Goal: Information Seeking & Learning: Learn about a topic

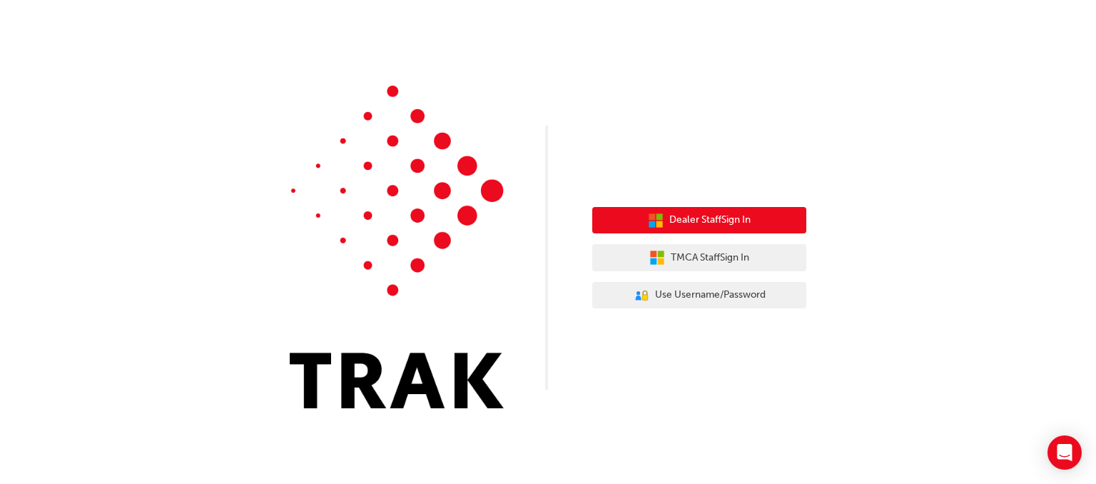
click at [771, 226] on button "Dealer Staff Sign In" at bounding box center [699, 220] width 214 height 27
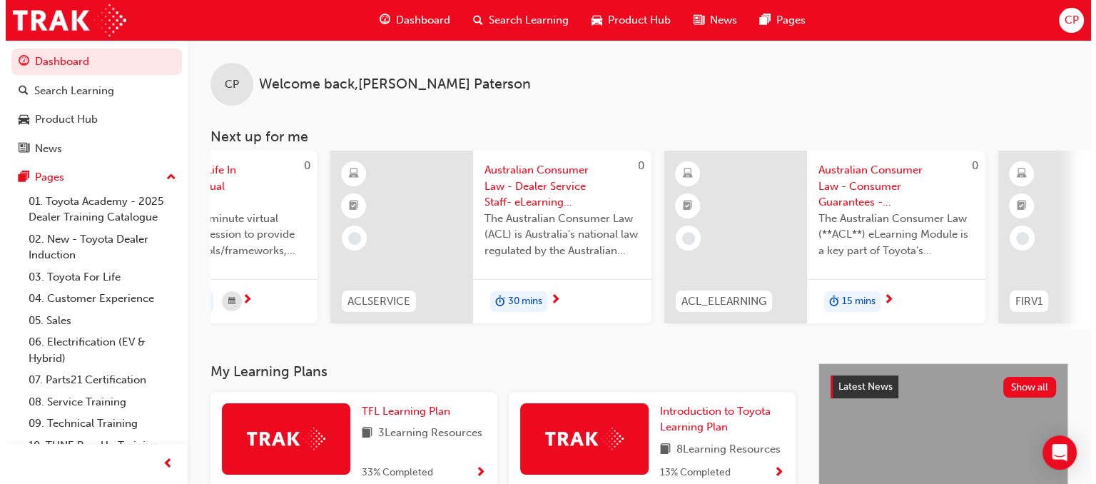
scroll to position [0, 591]
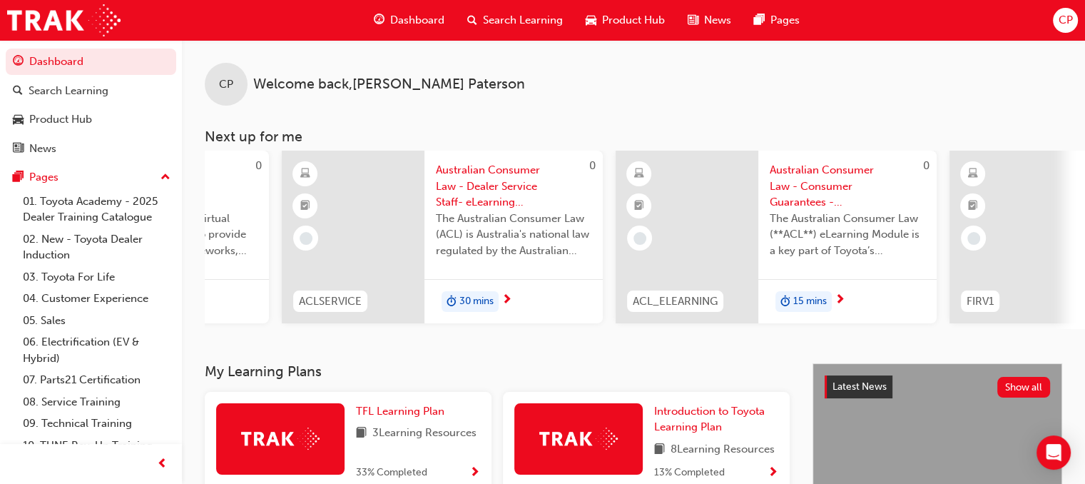
click at [505, 303] on span "next-icon" at bounding box center [507, 300] width 11 height 13
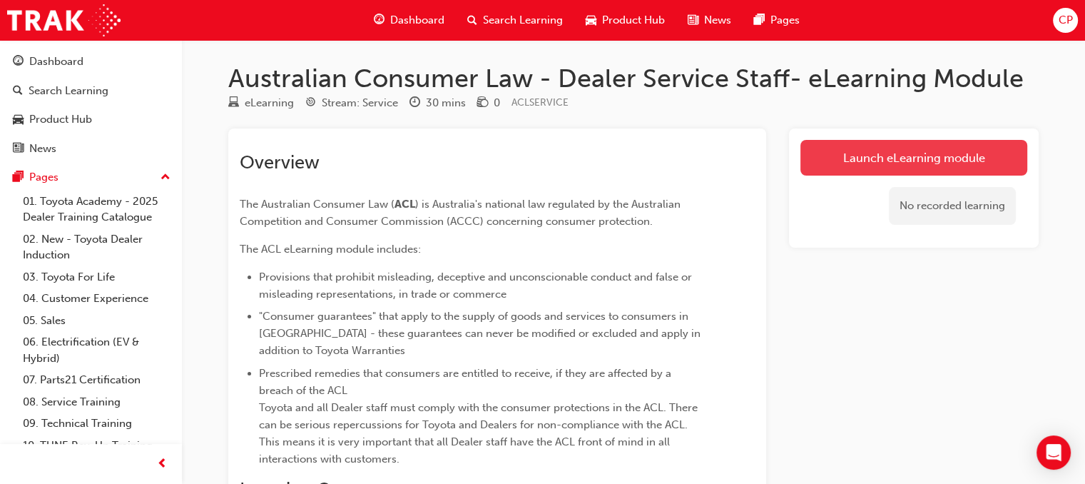
click at [874, 166] on link "Launch eLearning module" at bounding box center [914, 158] width 227 height 36
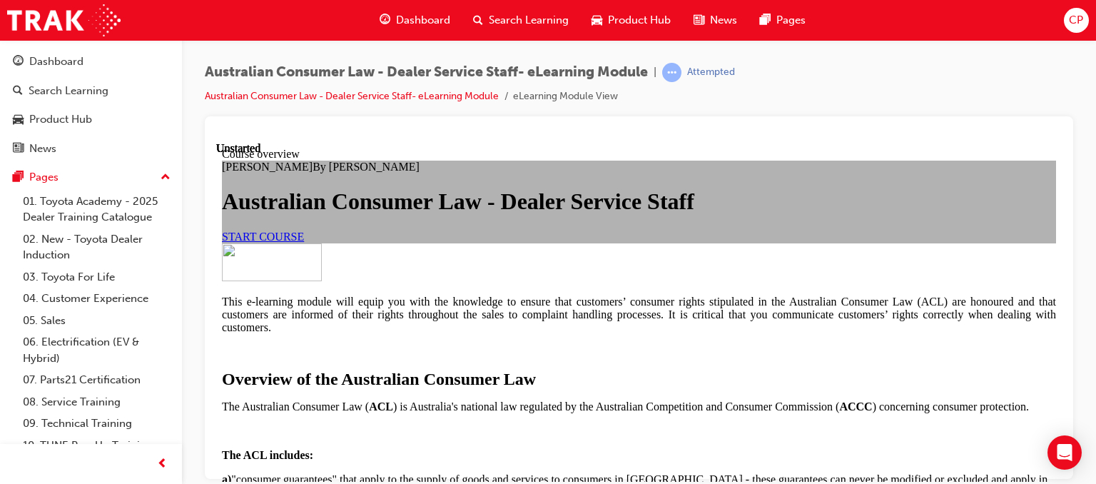
scroll to position [240, 0]
click at [304, 230] on link "START COURSE" at bounding box center [263, 236] width 82 height 12
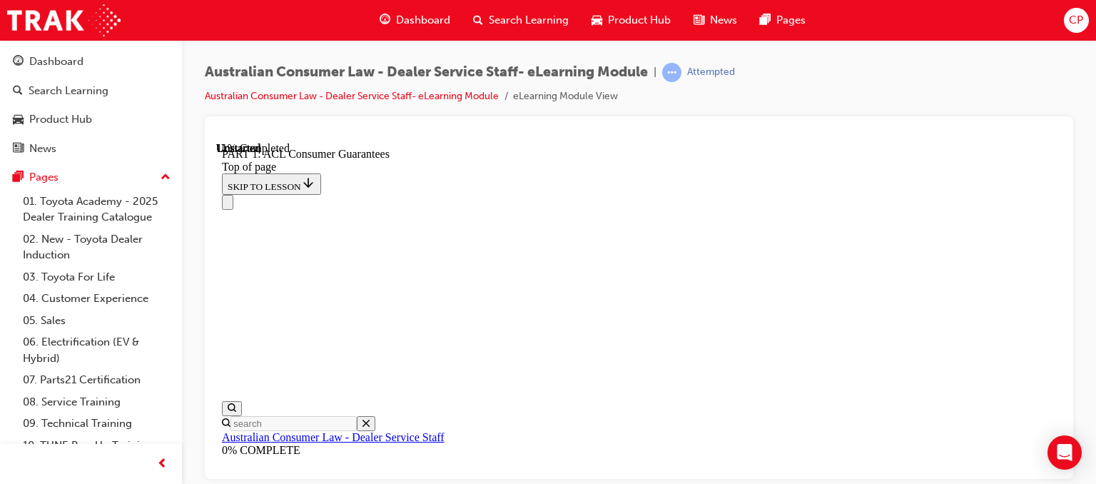
scroll to position [2399, 0]
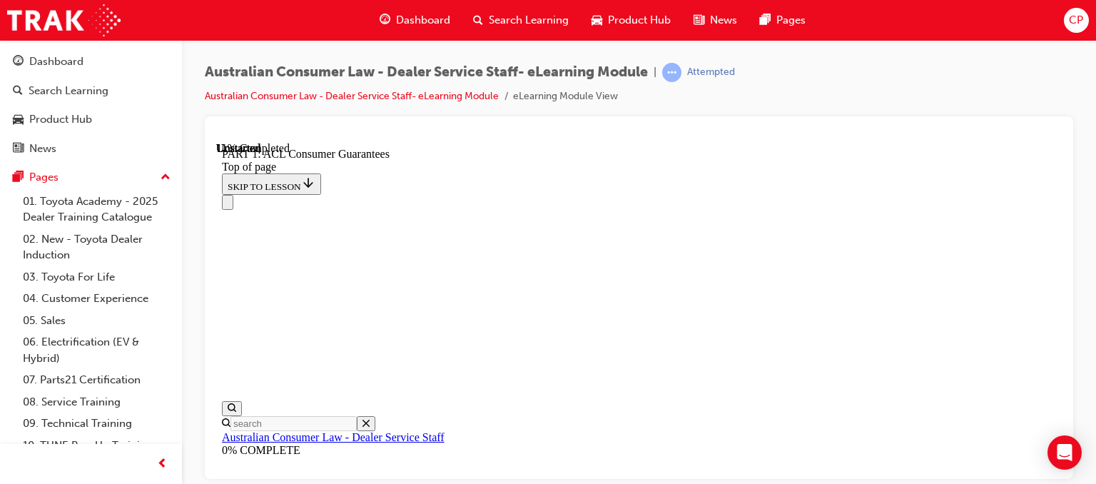
scroll to position [2582, 0]
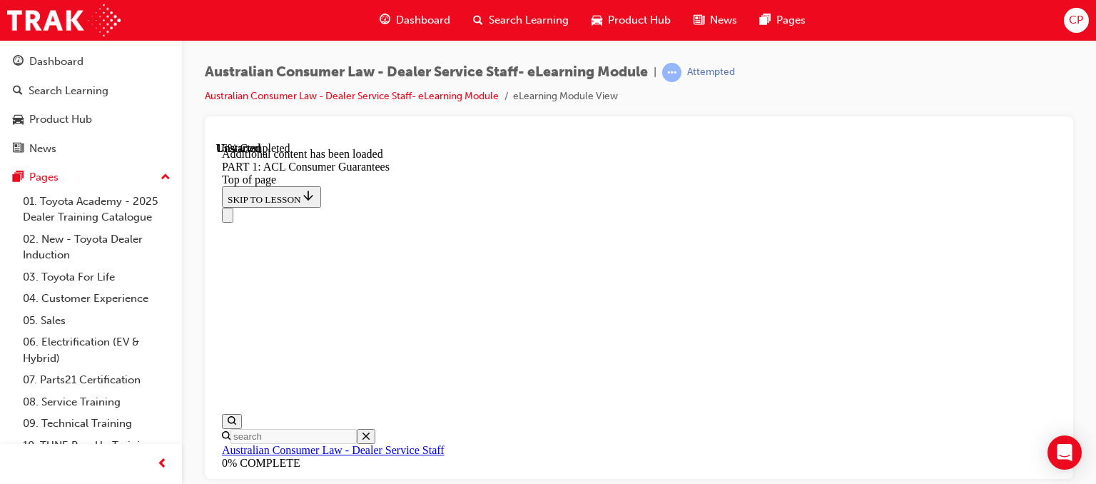
scroll to position [2872, 0]
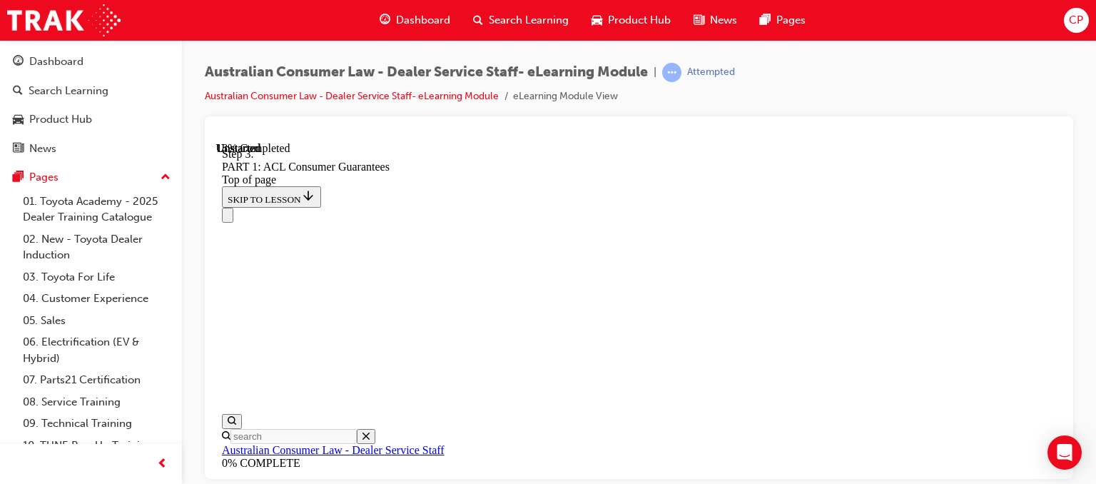
scroll to position [2997, 0]
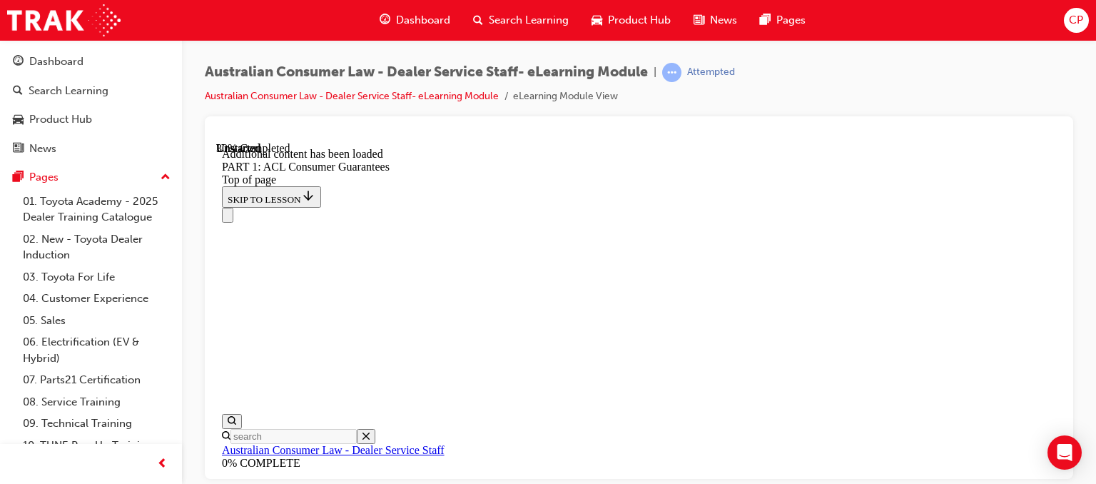
scroll to position [4188, 0]
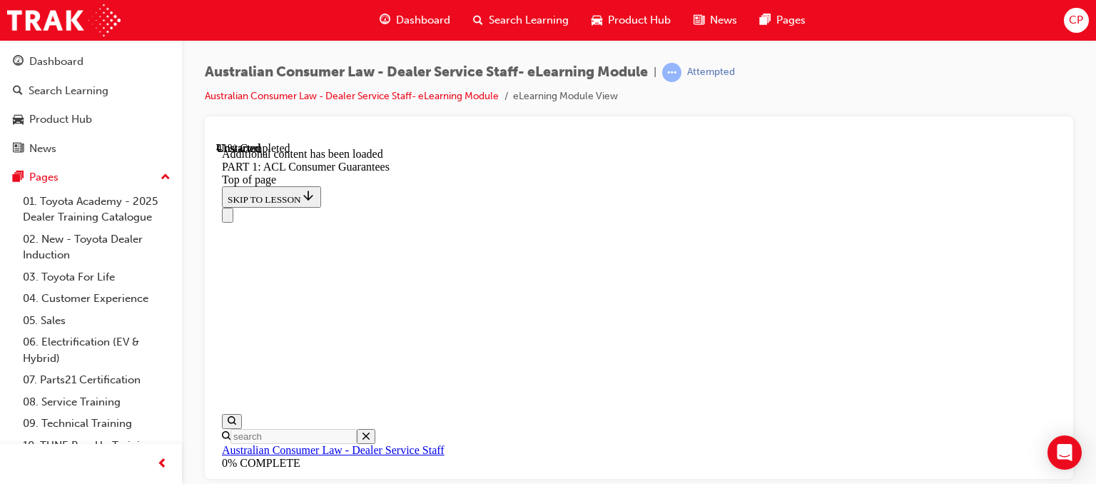
scroll to position [5676, 0]
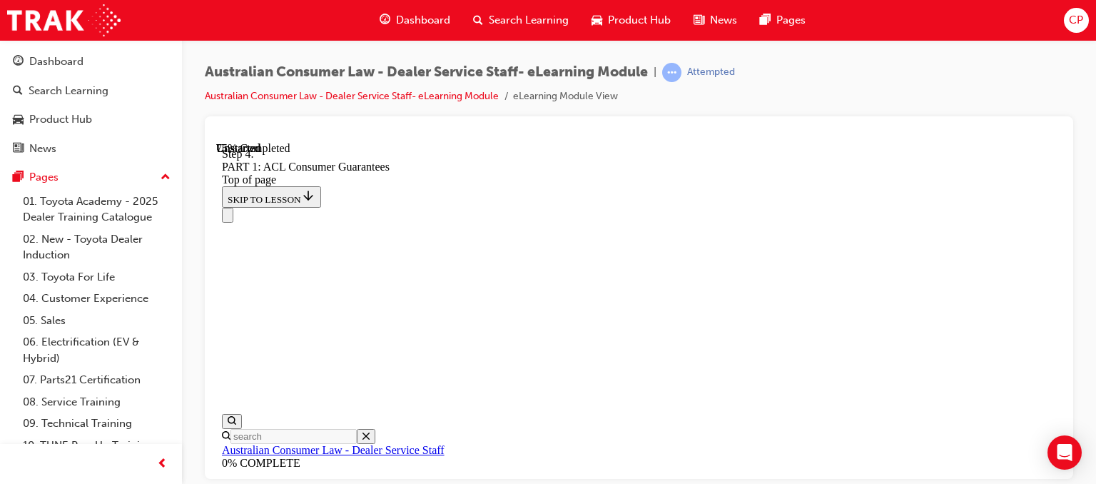
scroll to position [11604, 0]
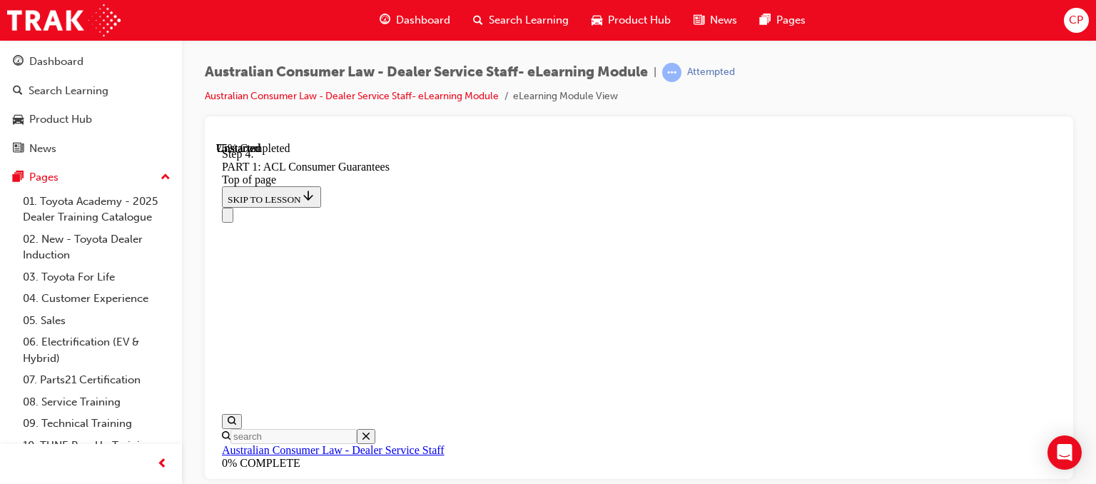
scroll to position [11533, 0]
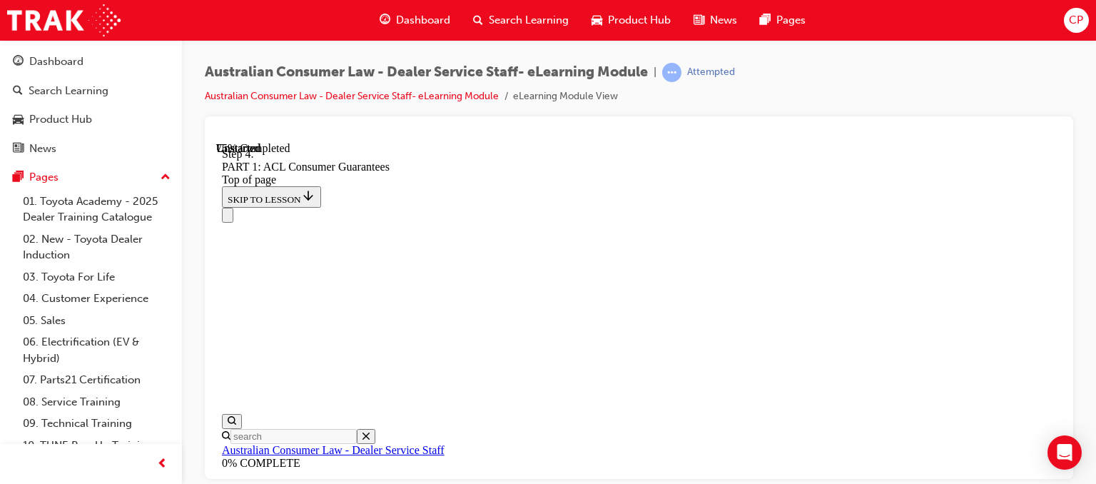
scroll to position [11390, 0]
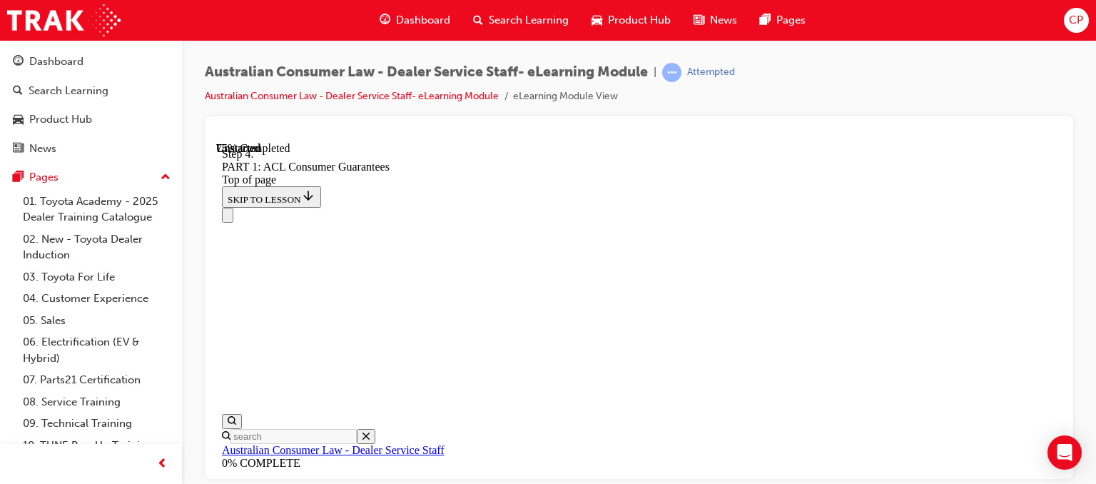
scroll to position [11390, 0]
click button "CONTINUE"
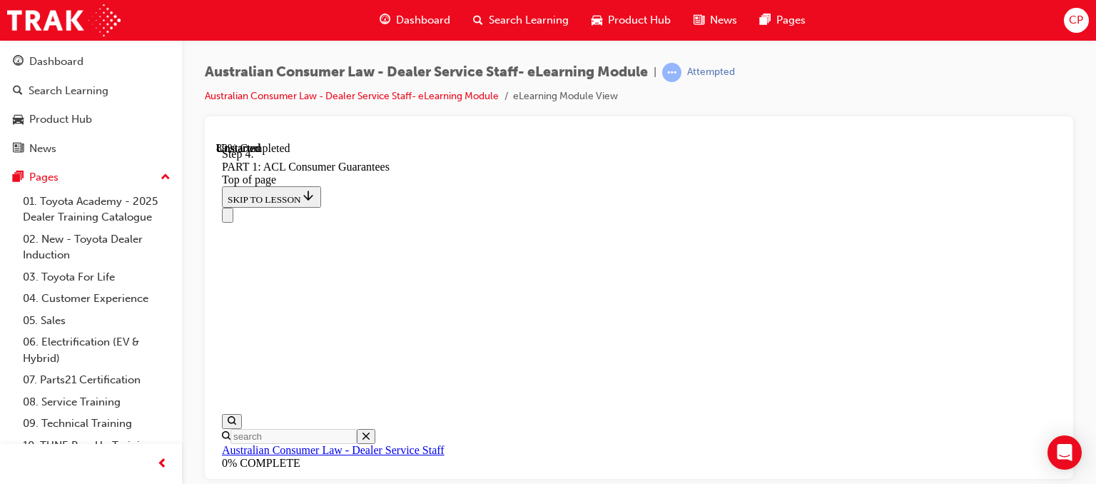
scroll to position [14735, 0]
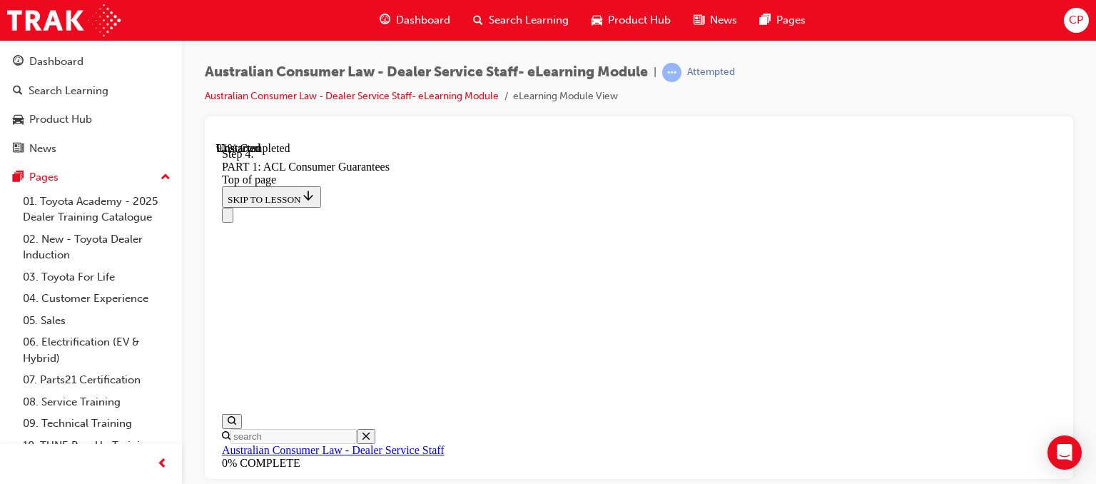
drag, startPoint x: 911, startPoint y: 446, endPoint x: 911, endPoint y: 439, distance: 7.2
drag, startPoint x: 654, startPoint y: 466, endPoint x: 695, endPoint y: 427, distance: 56.5
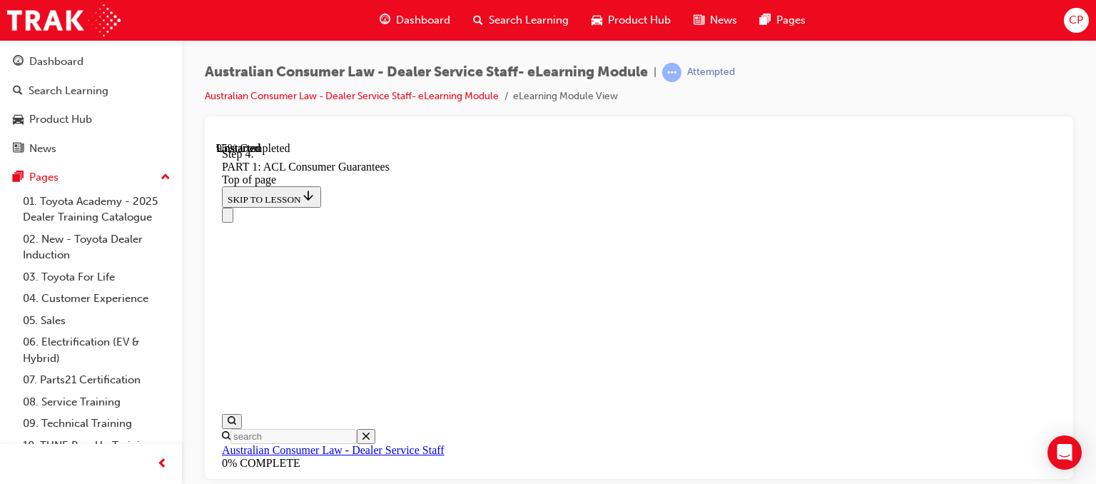
drag, startPoint x: 654, startPoint y: 365, endPoint x: 712, endPoint y: 363, distance: 57.2
drag, startPoint x: 672, startPoint y: 466, endPoint x: 722, endPoint y: 222, distance: 249.1
drag, startPoint x: 637, startPoint y: 430, endPoint x: 639, endPoint y: 395, distance: 35.1
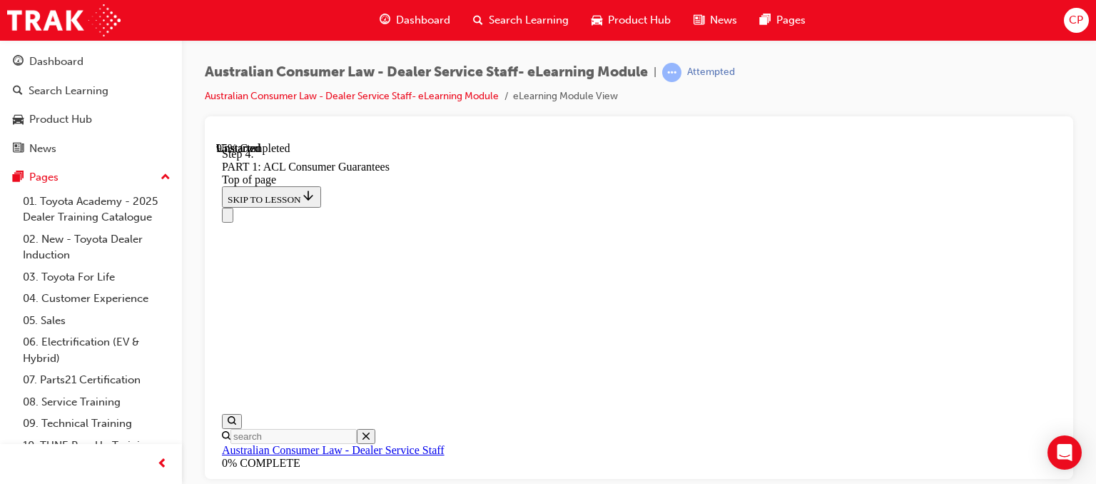
drag, startPoint x: 632, startPoint y: 348, endPoint x: 691, endPoint y: 352, distance: 59.3
drag, startPoint x: 668, startPoint y: 449, endPoint x: 685, endPoint y: 436, distance: 21.4
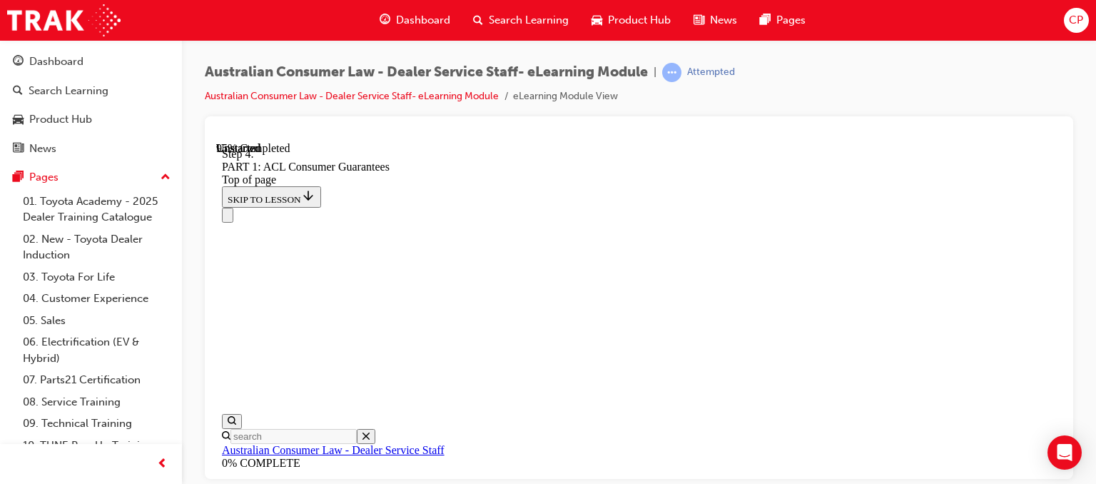
drag, startPoint x: 677, startPoint y: 411, endPoint x: 692, endPoint y: 385, distance: 29.7
drag, startPoint x: 714, startPoint y: 376, endPoint x: 741, endPoint y: 371, distance: 27.6
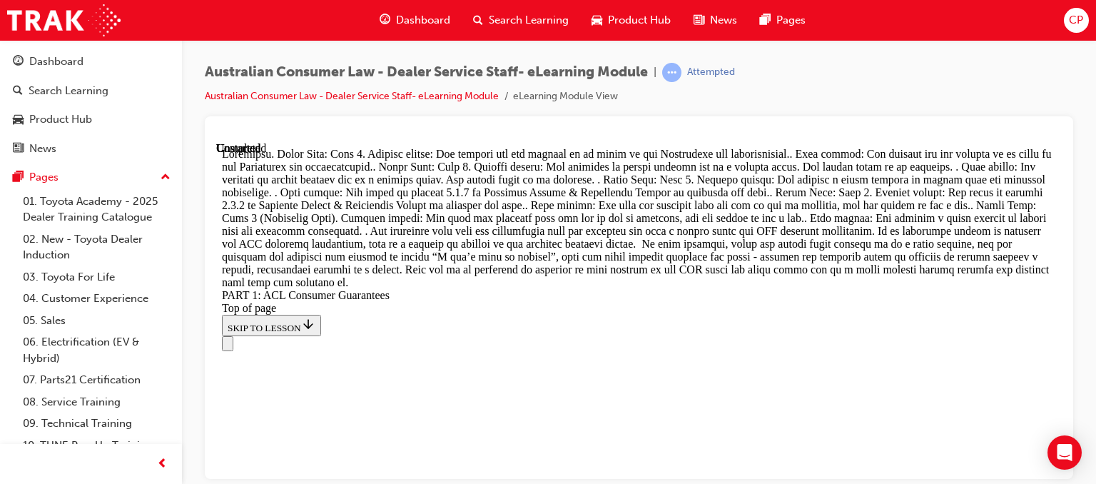
scroll to position [17542, 0]
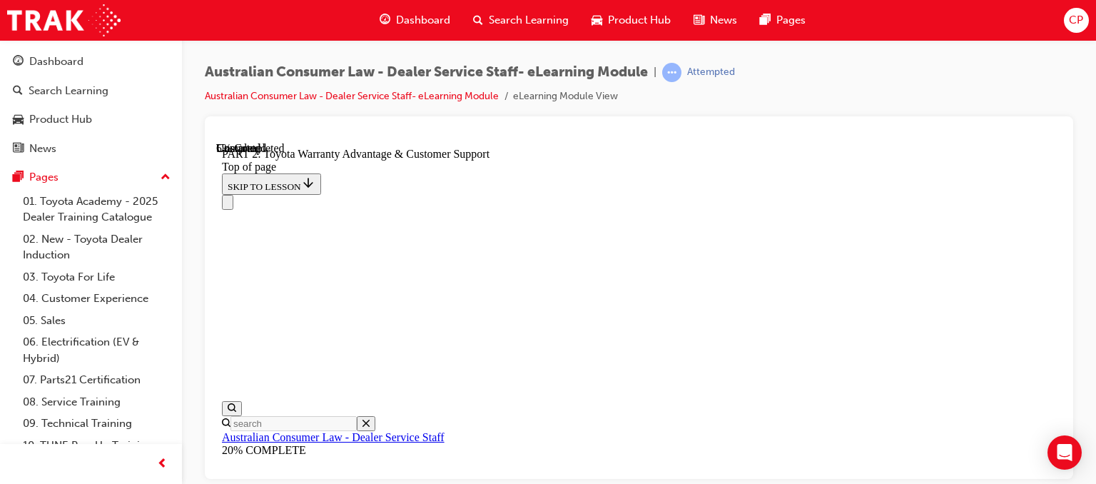
scroll to position [1115, 0]
click button "CONTINUE"
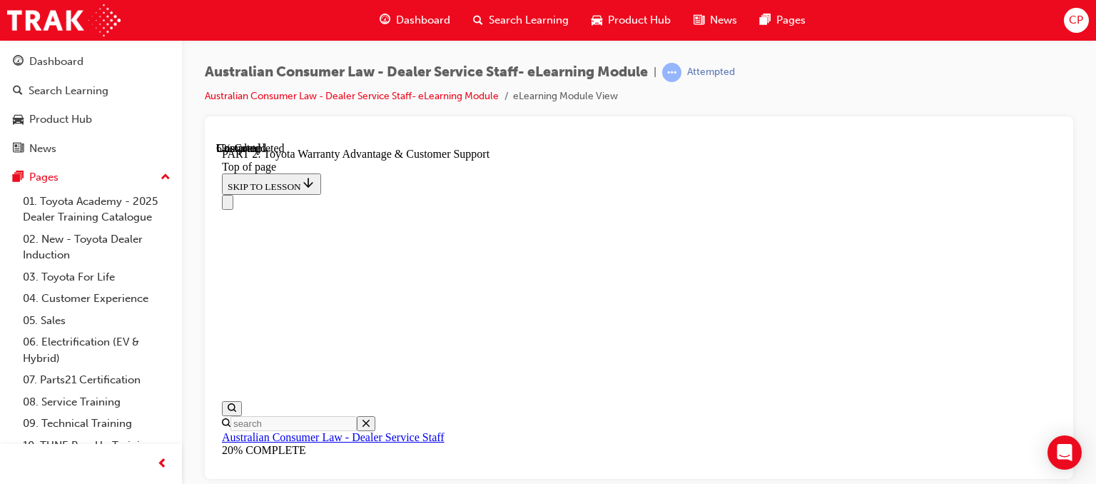
scroll to position [1186, 0]
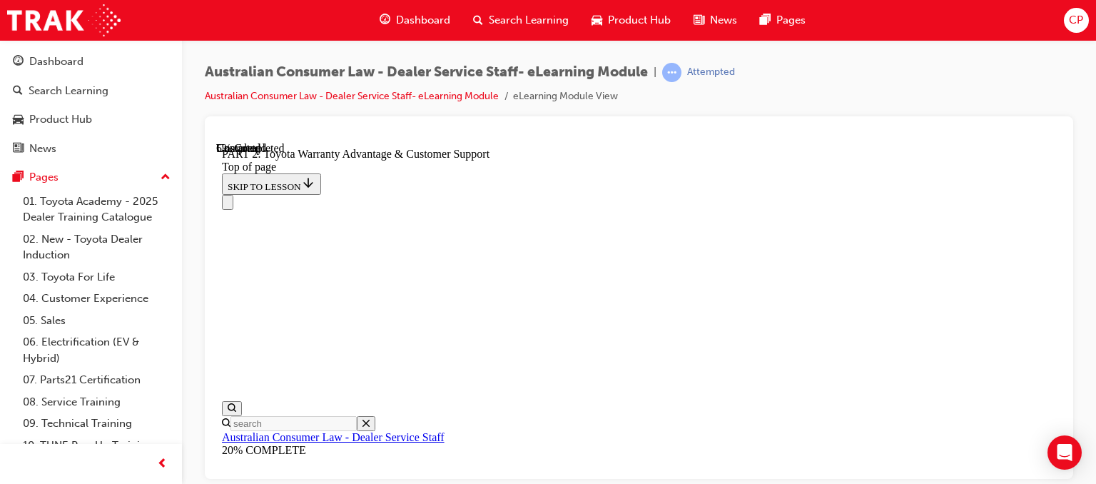
click button "CONTINUE"
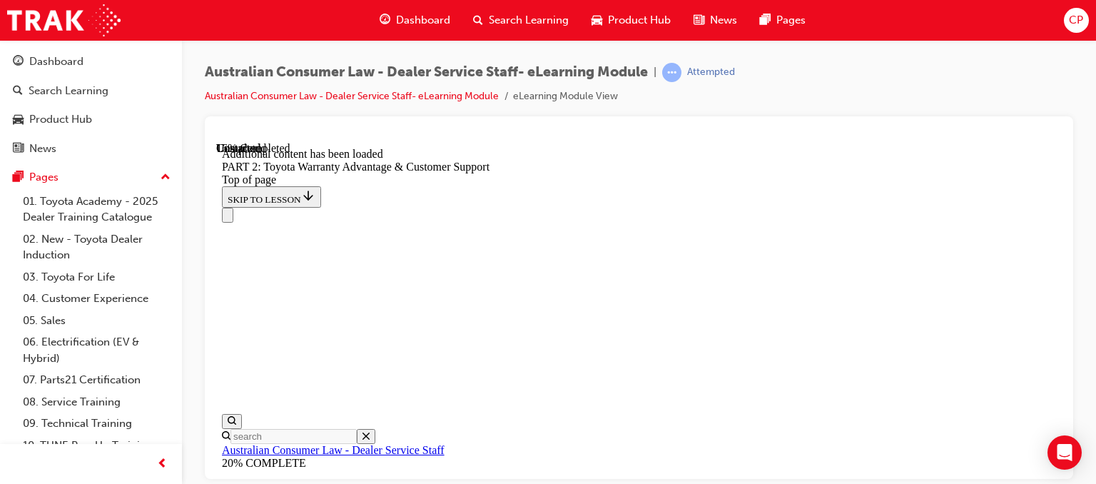
scroll to position [1644, 0]
click button "CONTINUE"
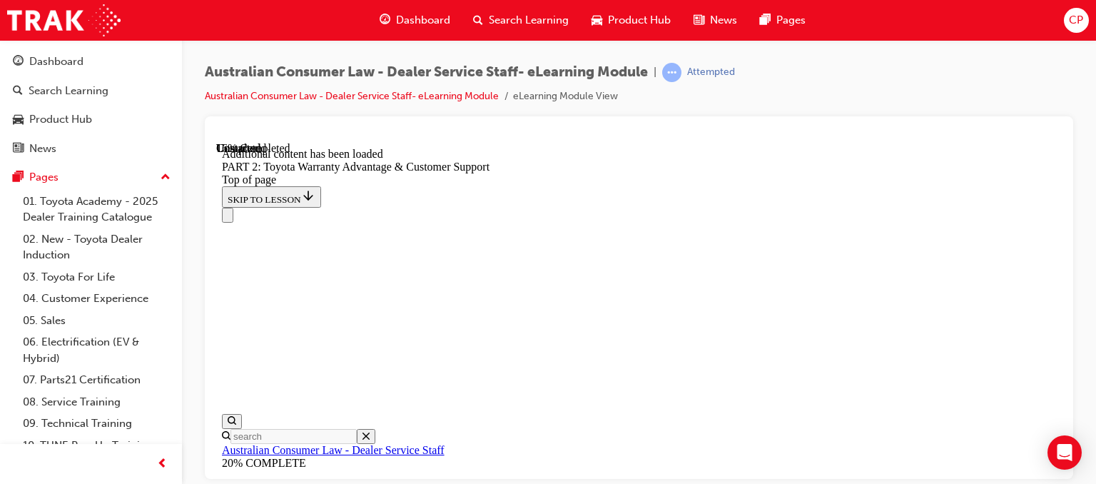
click button "CONTINUE"
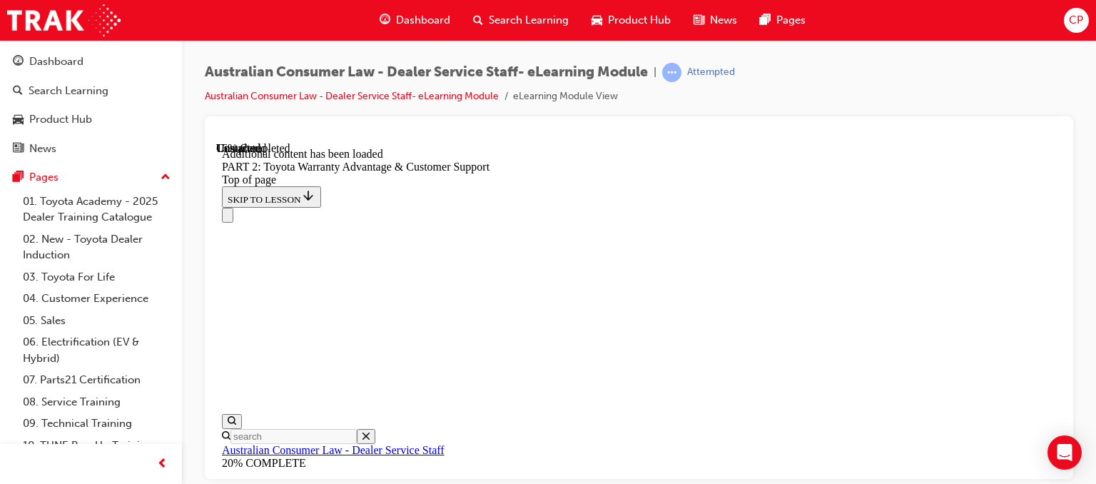
click button "CONTINUE"
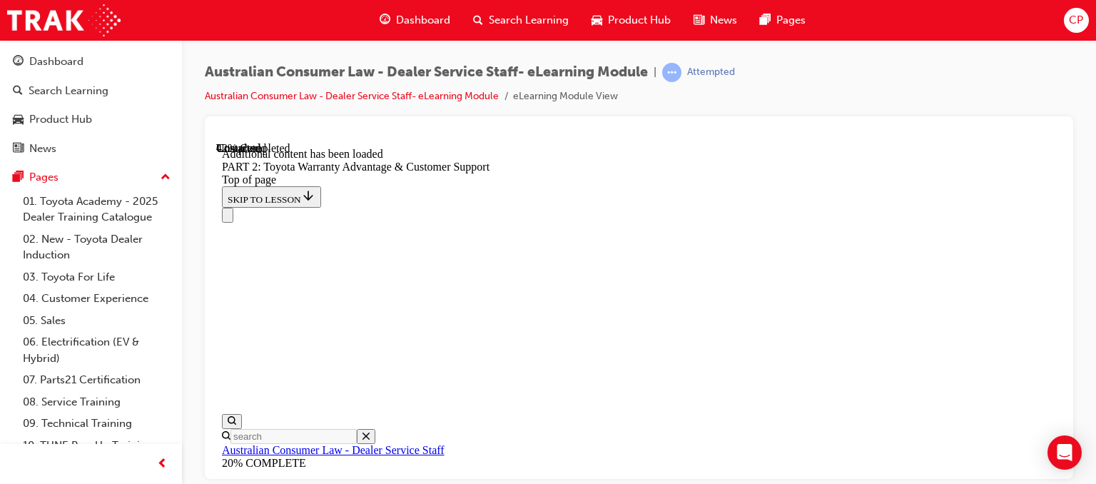
click button "CONTINUE"
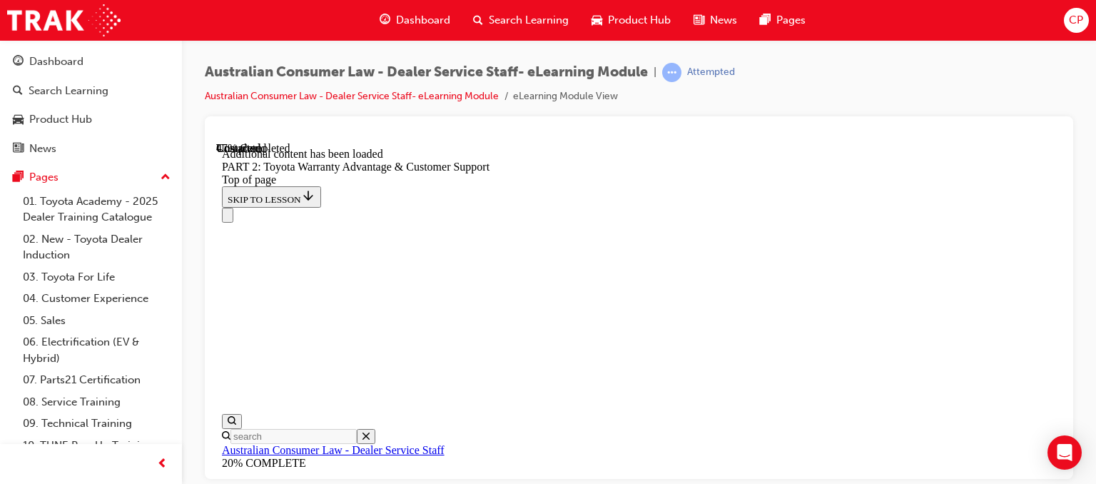
scroll to position [2718, 0]
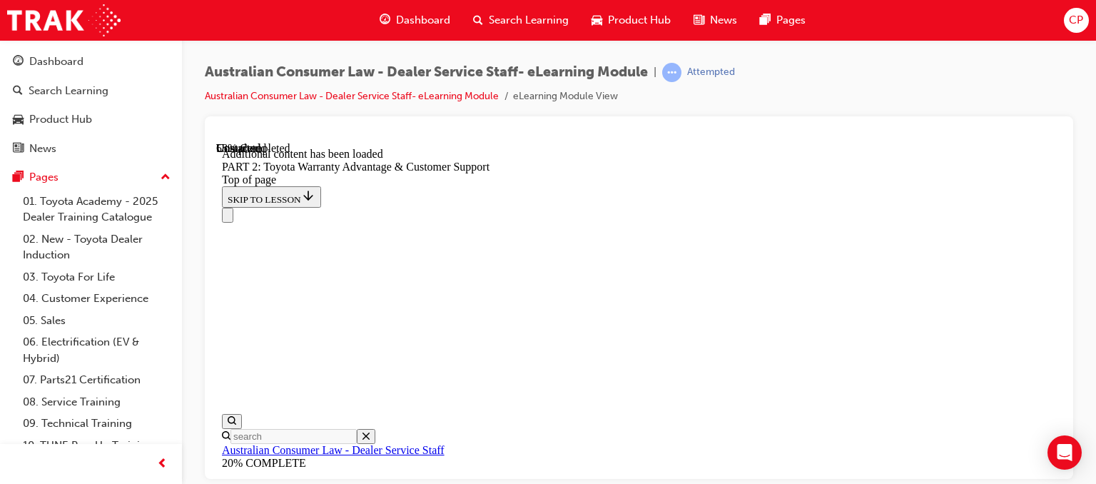
click button "CONTINUE"
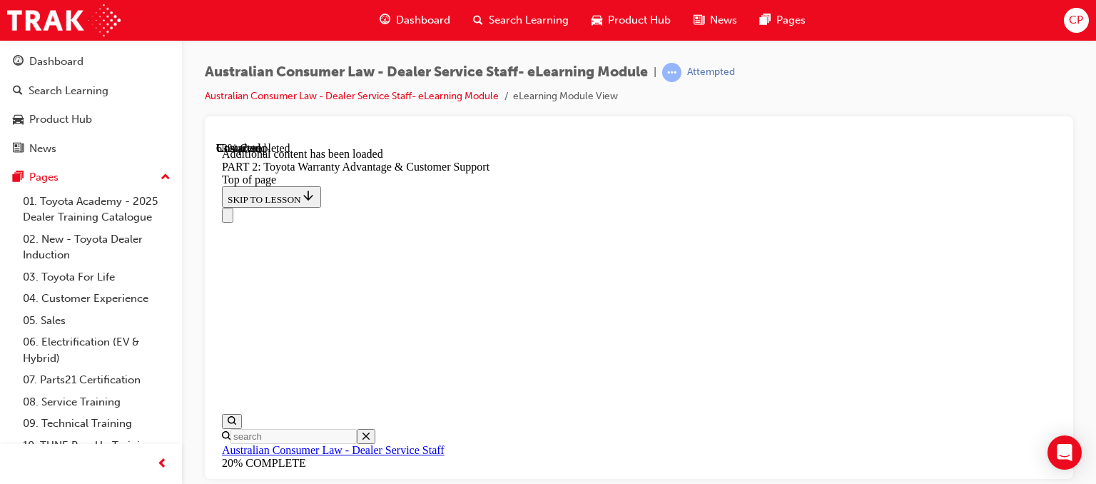
drag, startPoint x: 896, startPoint y: 393, endPoint x: 894, endPoint y: 384, distance: 8.8
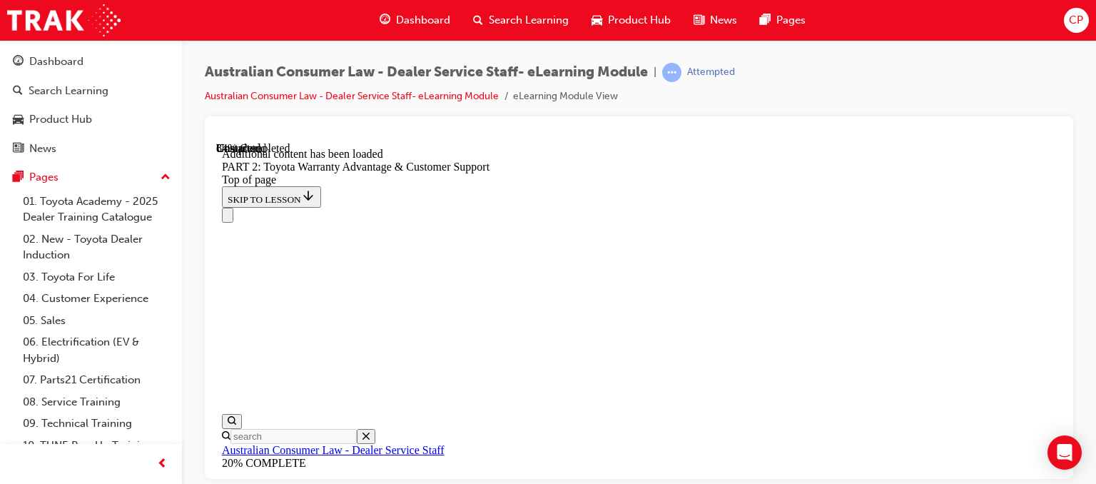
scroll to position [5444, 0]
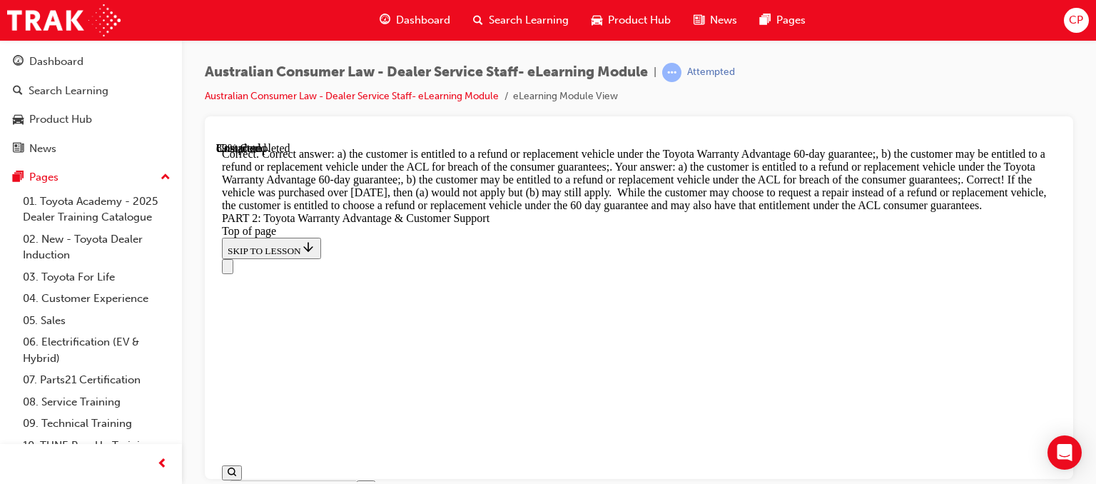
scroll to position [5883, 0]
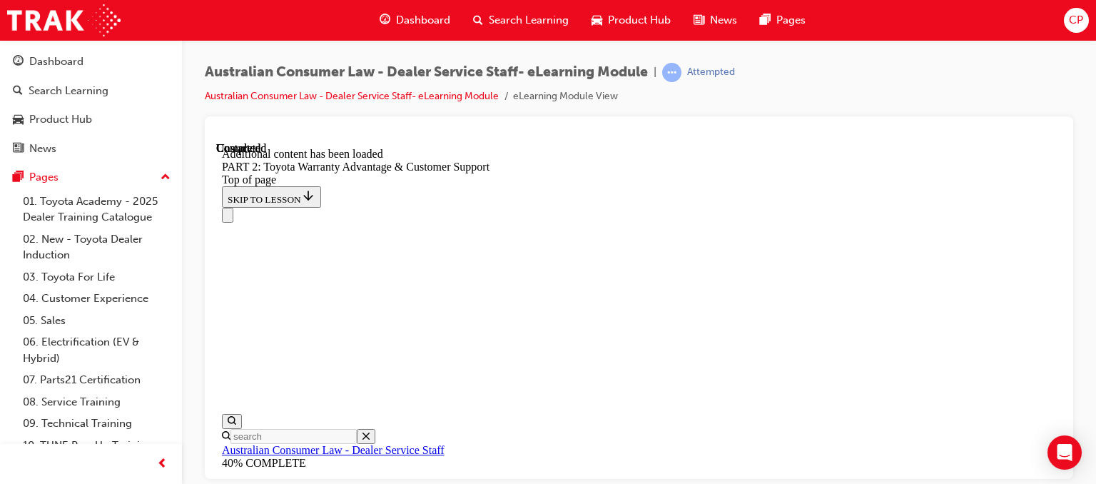
scroll to position [6308, 0]
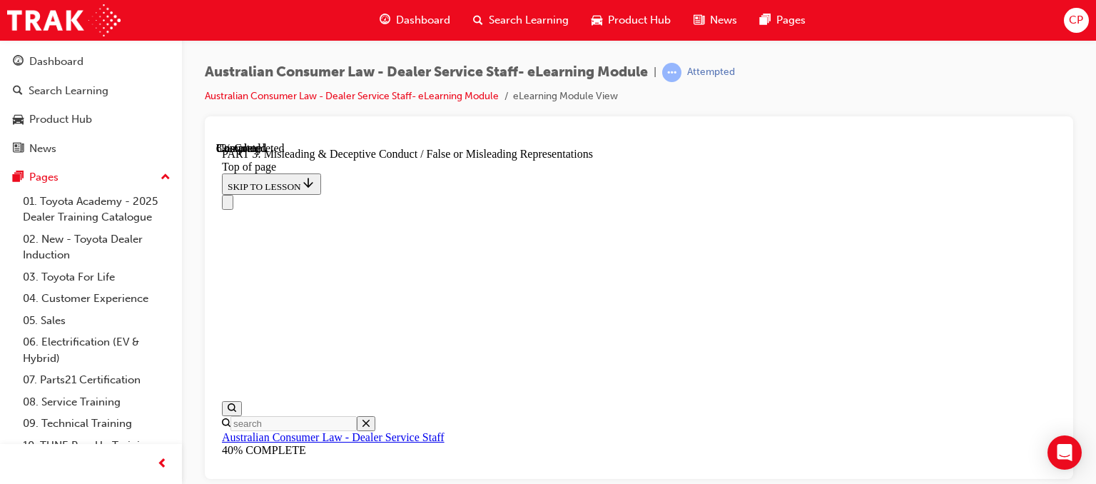
scroll to position [901, 0]
click button "CONTINUE"
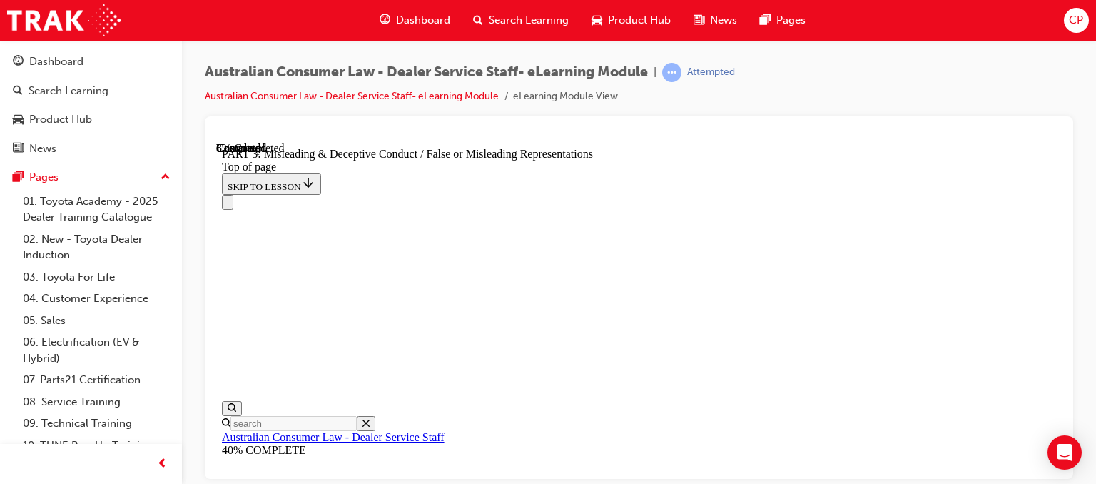
click button "CONTINUE"
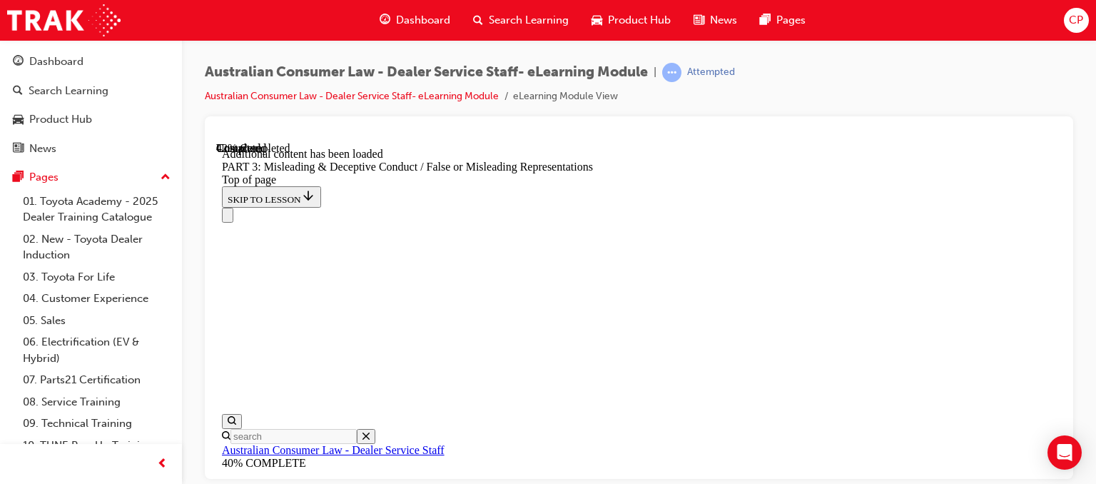
scroll to position [3488, 0]
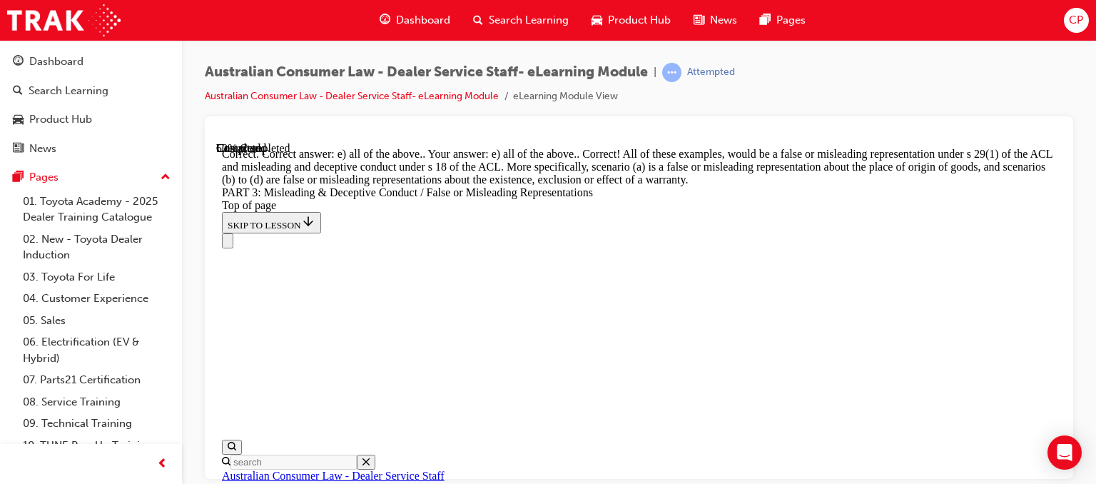
scroll to position [3982, 0]
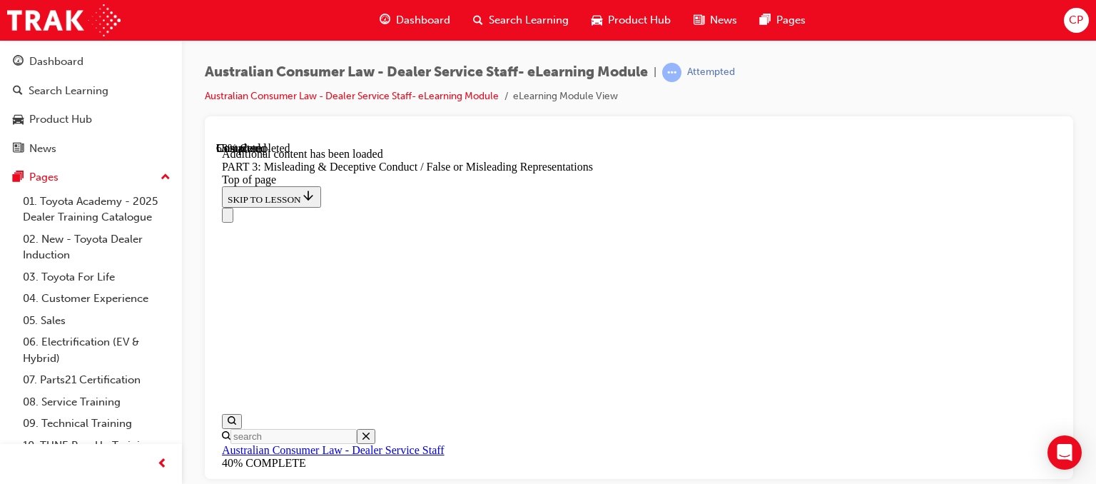
scroll to position [4538, 0]
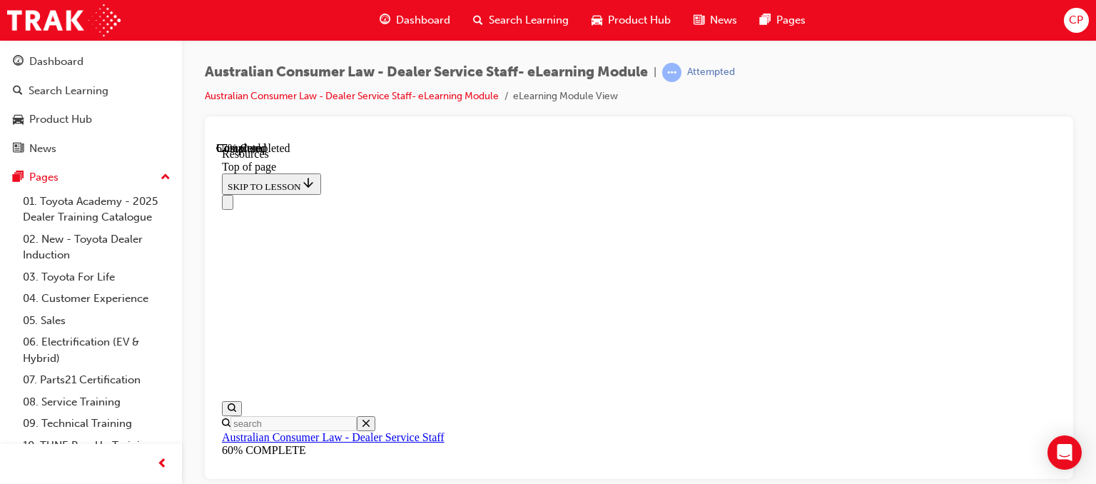
scroll to position [829, 0]
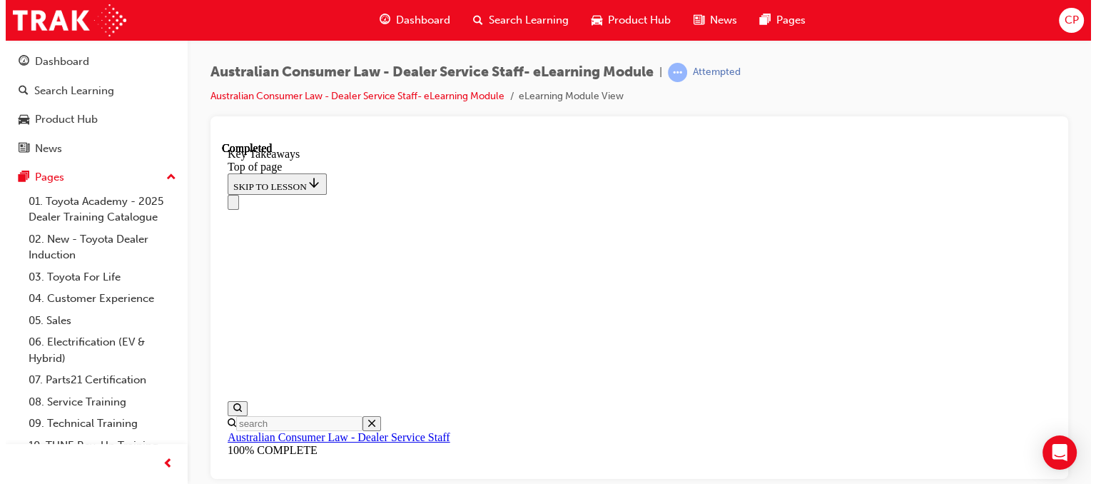
scroll to position [492, 0]
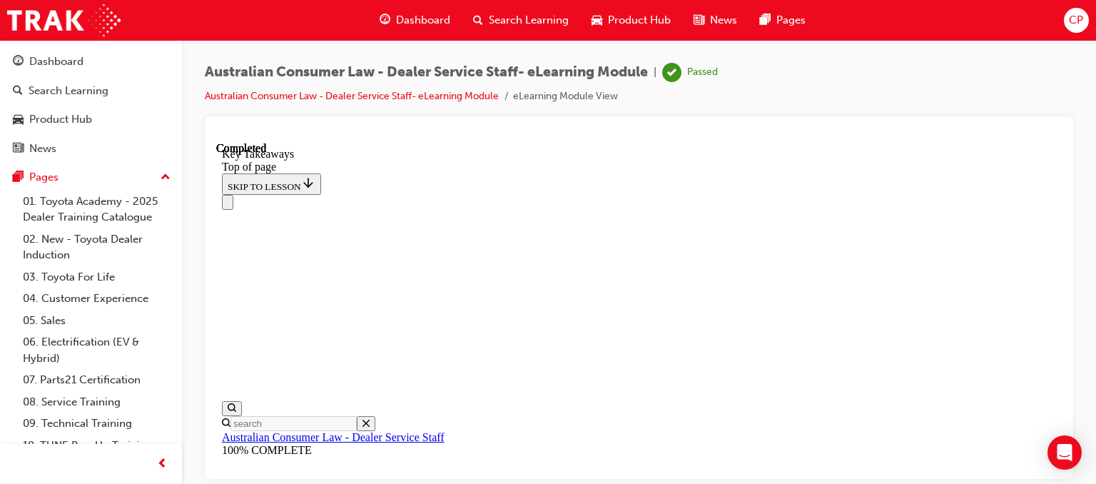
click at [1090, 218] on div "Australian Consumer Law - Dealer Service Staff- eLearning Module | Passed Austr…" at bounding box center [639, 244] width 914 height 408
click at [228, 205] on icon "Close navigation menu" at bounding box center [228, 205] width 0 height 0
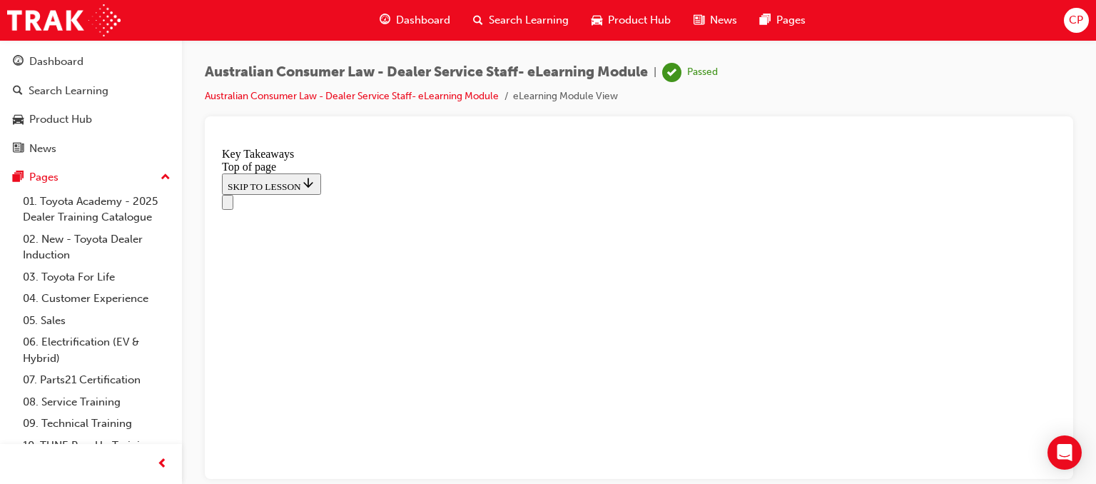
scroll to position [278, 0]
click at [228, 205] on icon "Open navigation menu" at bounding box center [235, 210] width 14 height 10
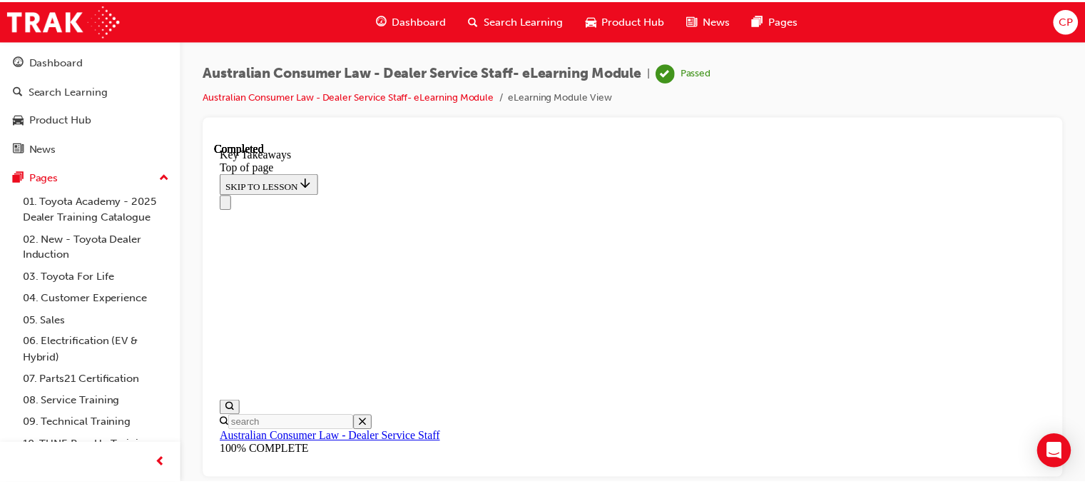
scroll to position [492, 0]
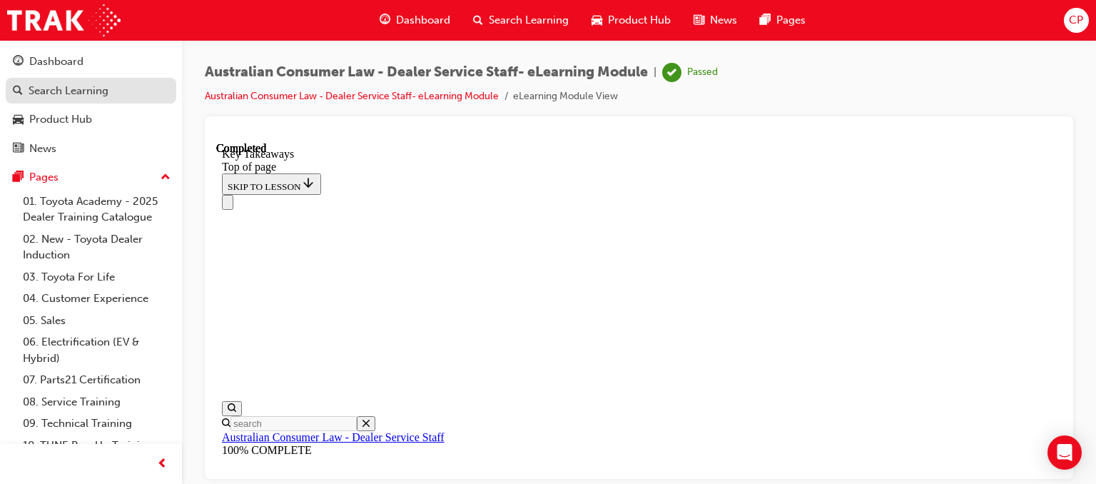
click at [100, 91] on div "Search Learning" at bounding box center [69, 91] width 80 height 16
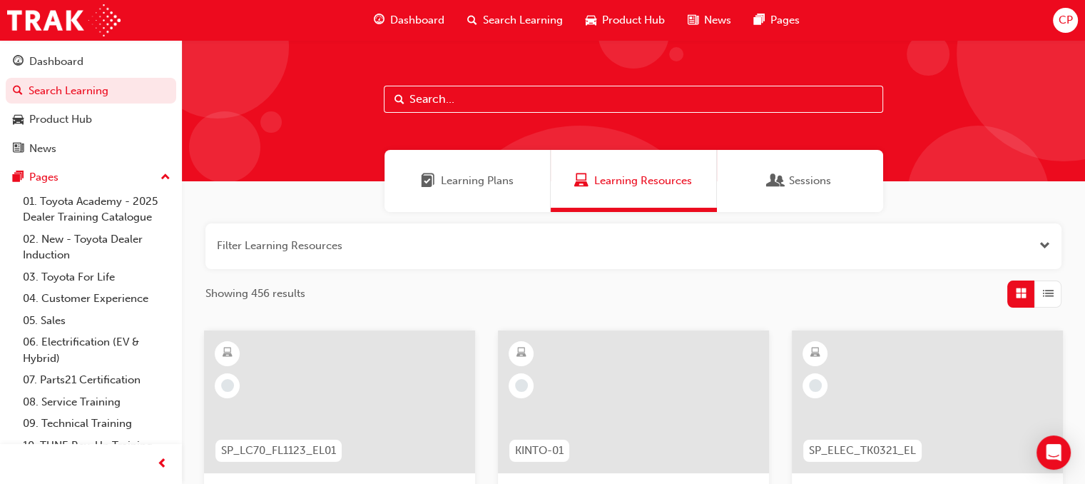
click at [1069, 29] on div "CP" at bounding box center [1065, 20] width 25 height 25
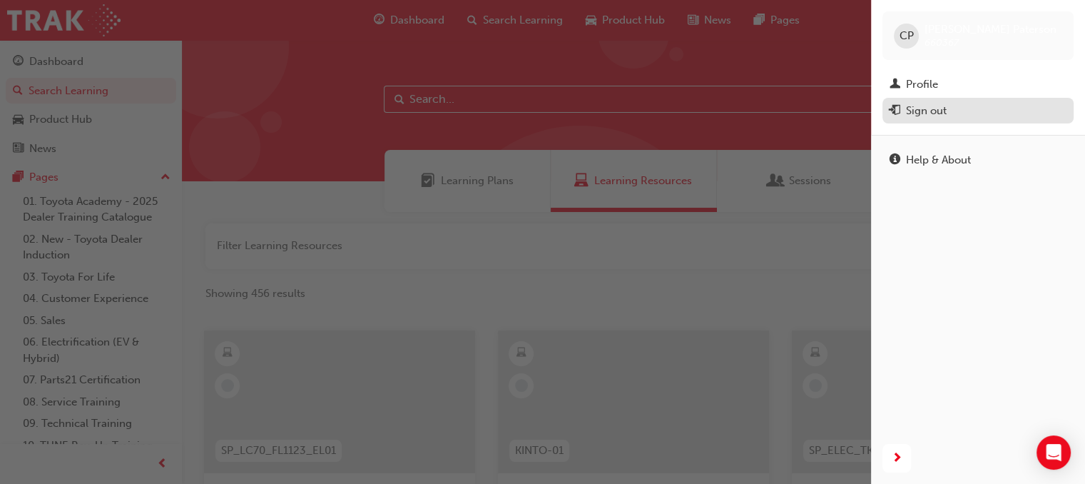
click at [955, 113] on div "Sign out" at bounding box center [978, 111] width 177 height 18
